Goal: Find specific page/section: Find specific page/section

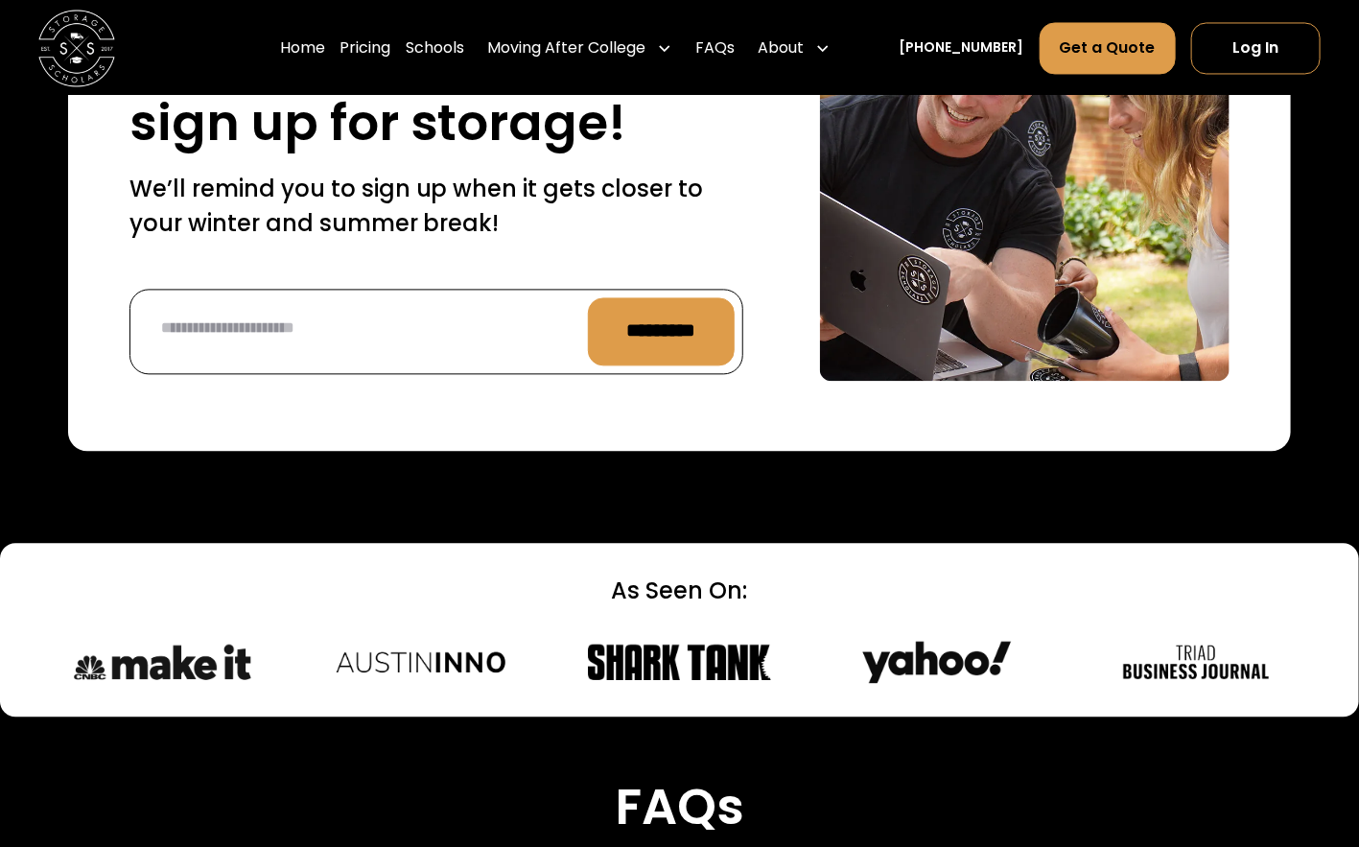
scroll to position [7564, 0]
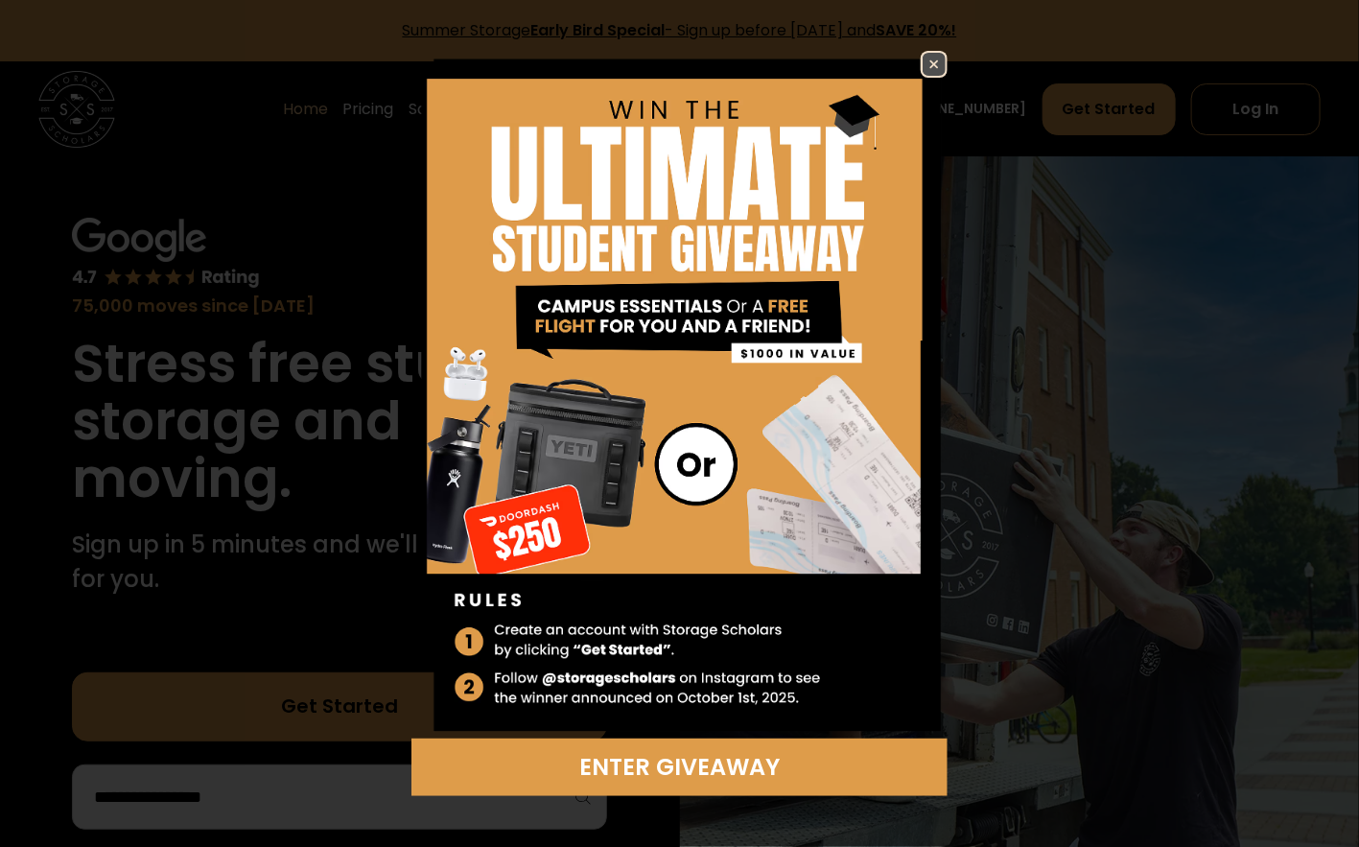
click at [923, 76] on img at bounding box center [934, 64] width 23 height 23
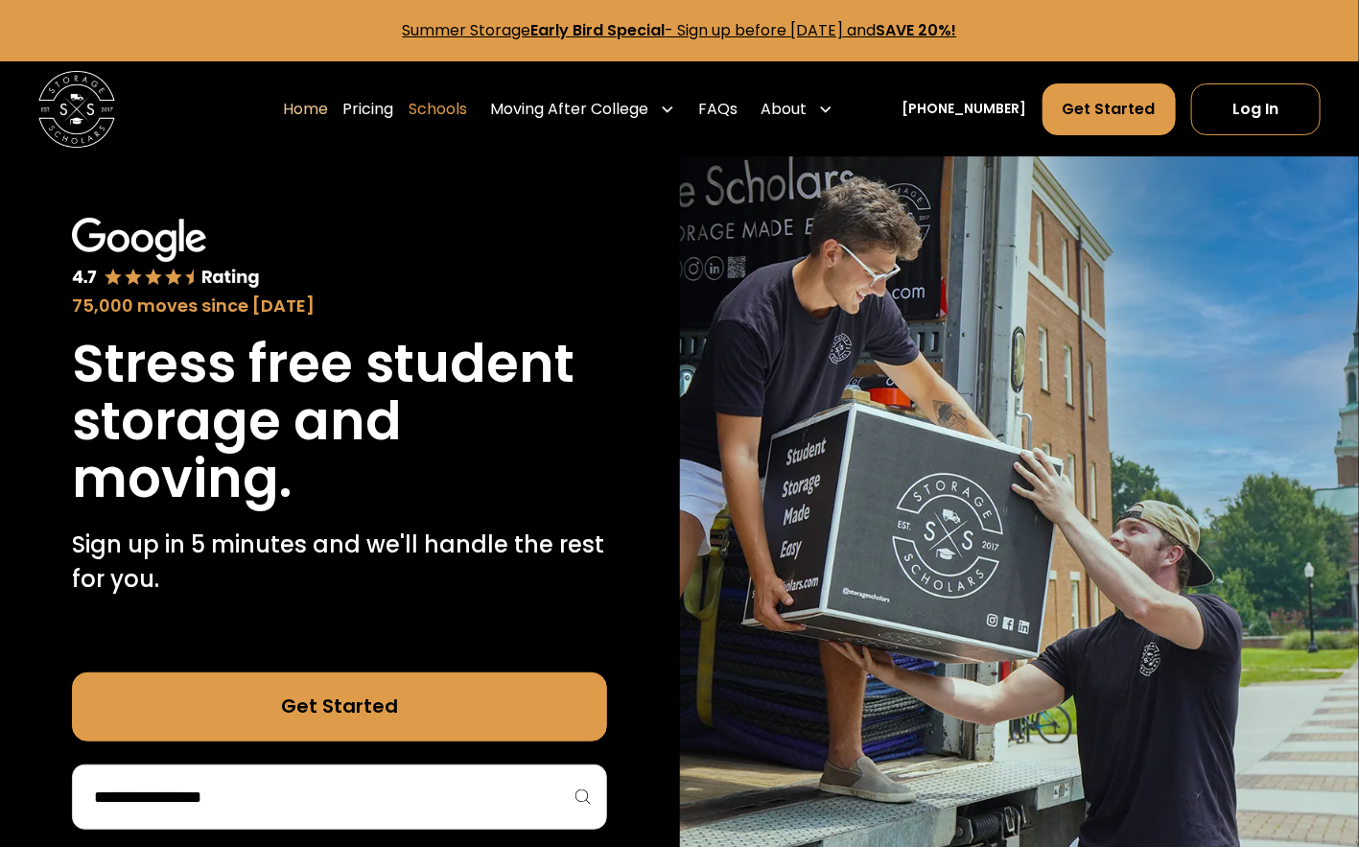
click at [468, 90] on link "Schools" at bounding box center [439, 109] width 59 height 54
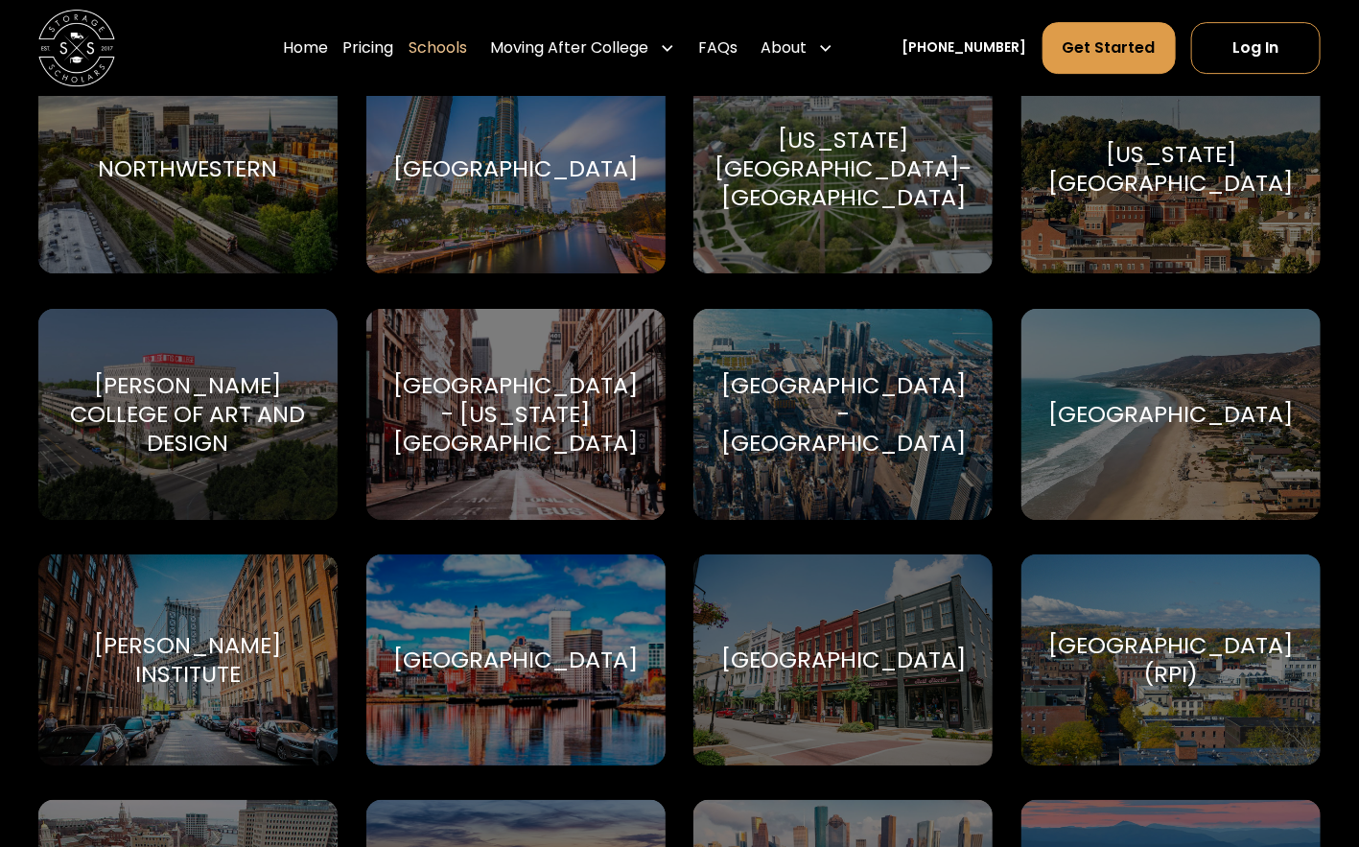
scroll to position [5581, 0]
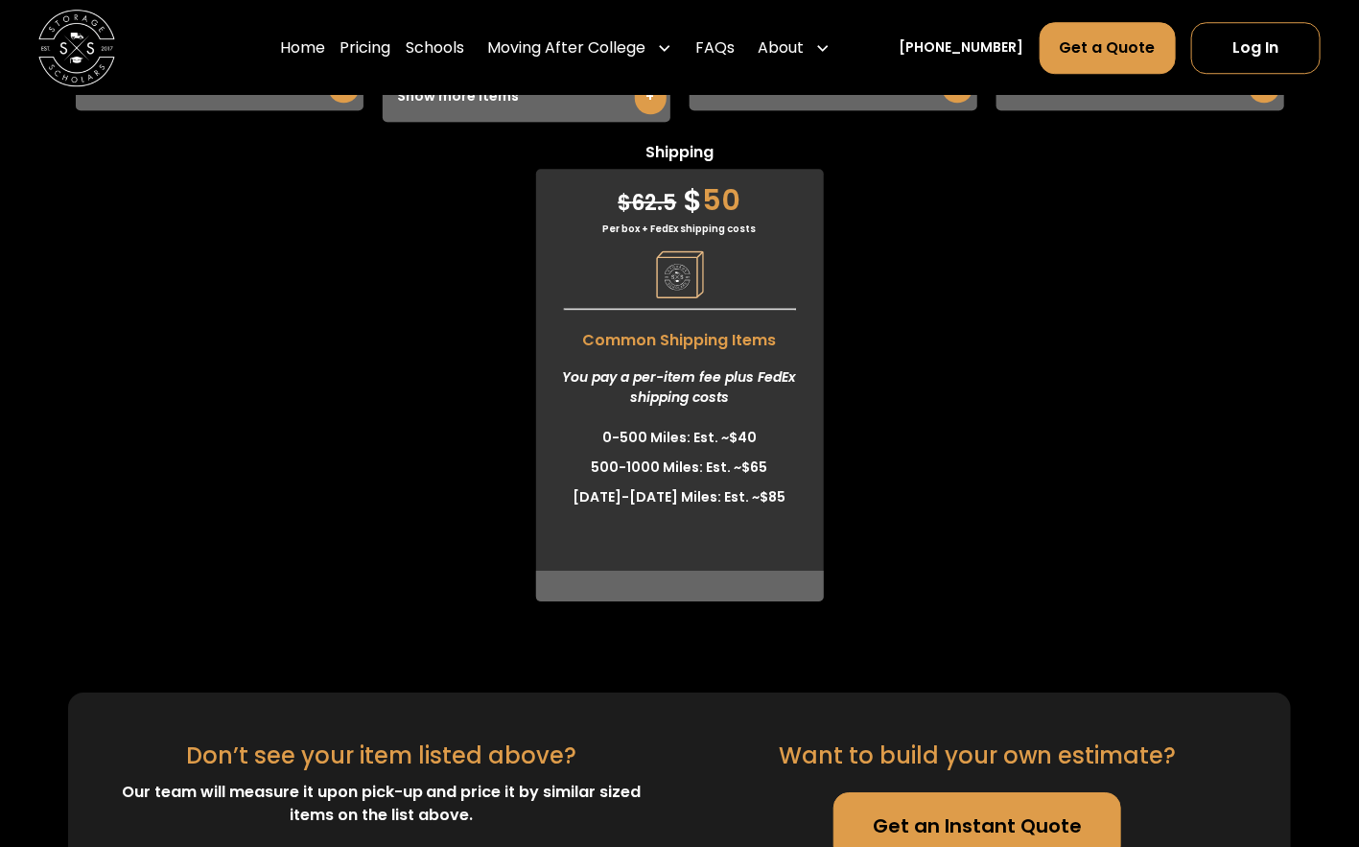
scroll to position [5406, 0]
